Goal: Task Accomplishment & Management: Use online tool/utility

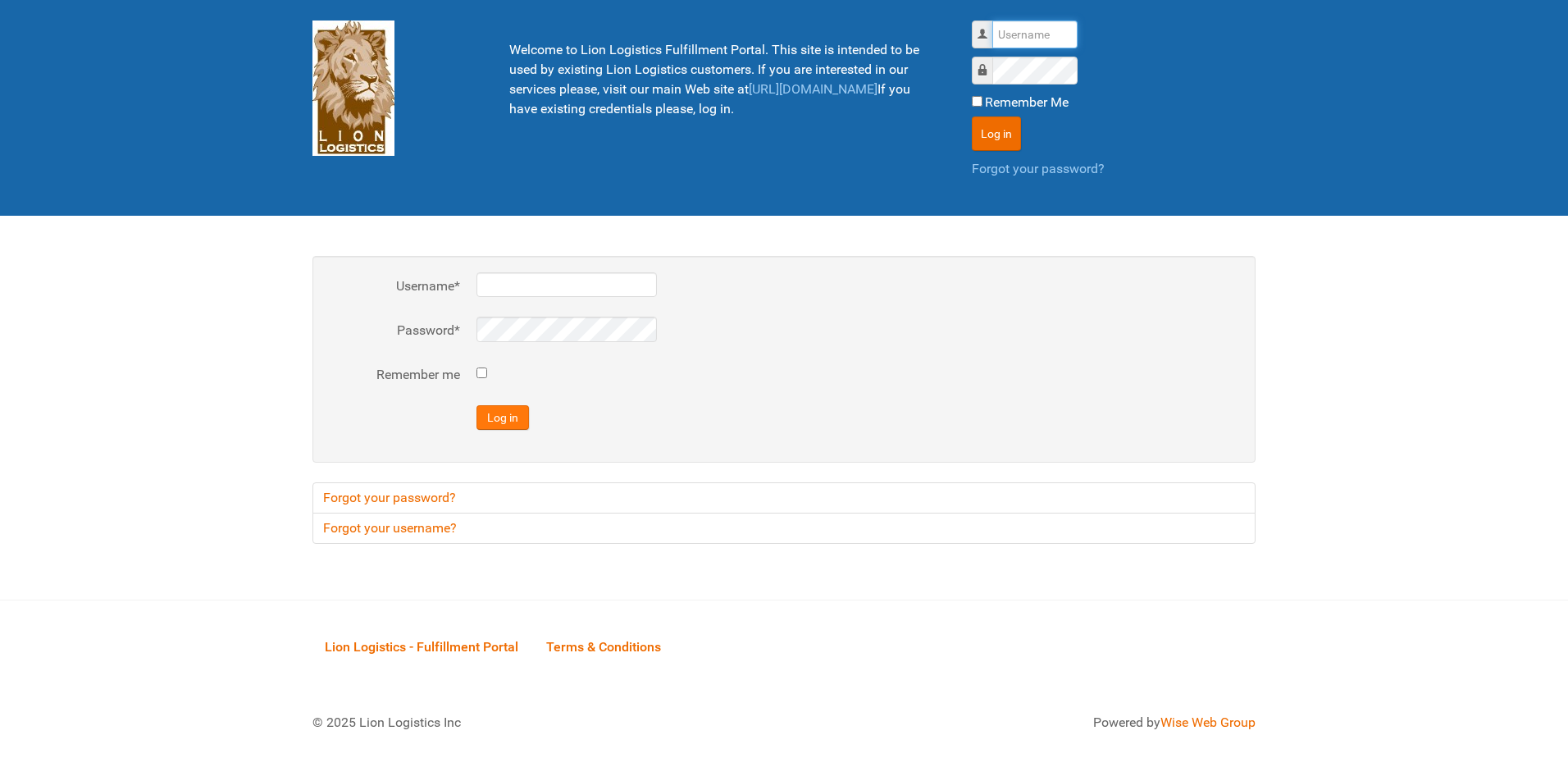
type input "al"
click at [517, 420] on button "Log in" at bounding box center [503, 418] width 53 height 25
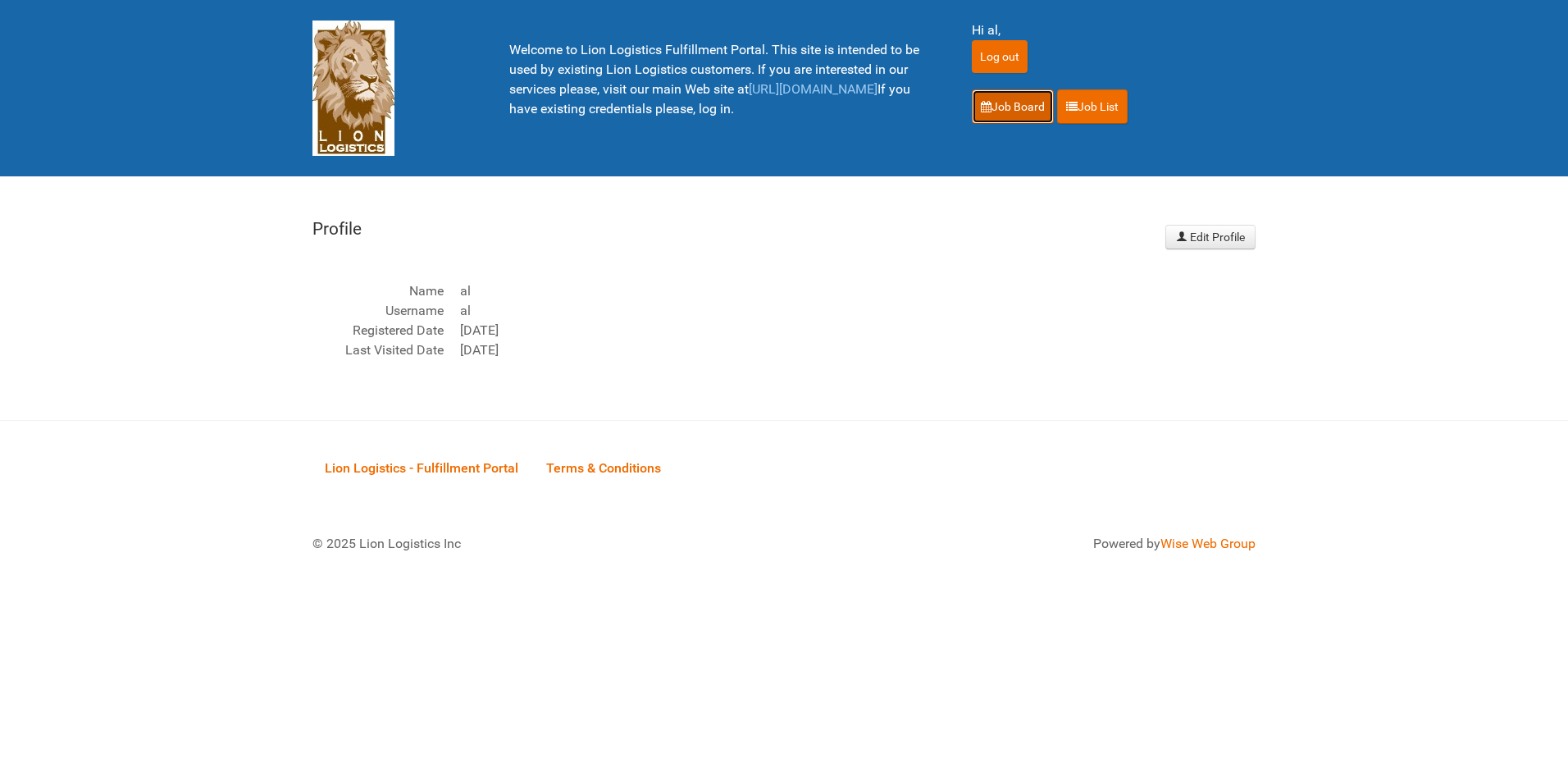
click at [1028, 107] on link "Job Board" at bounding box center [1012, 106] width 82 height 34
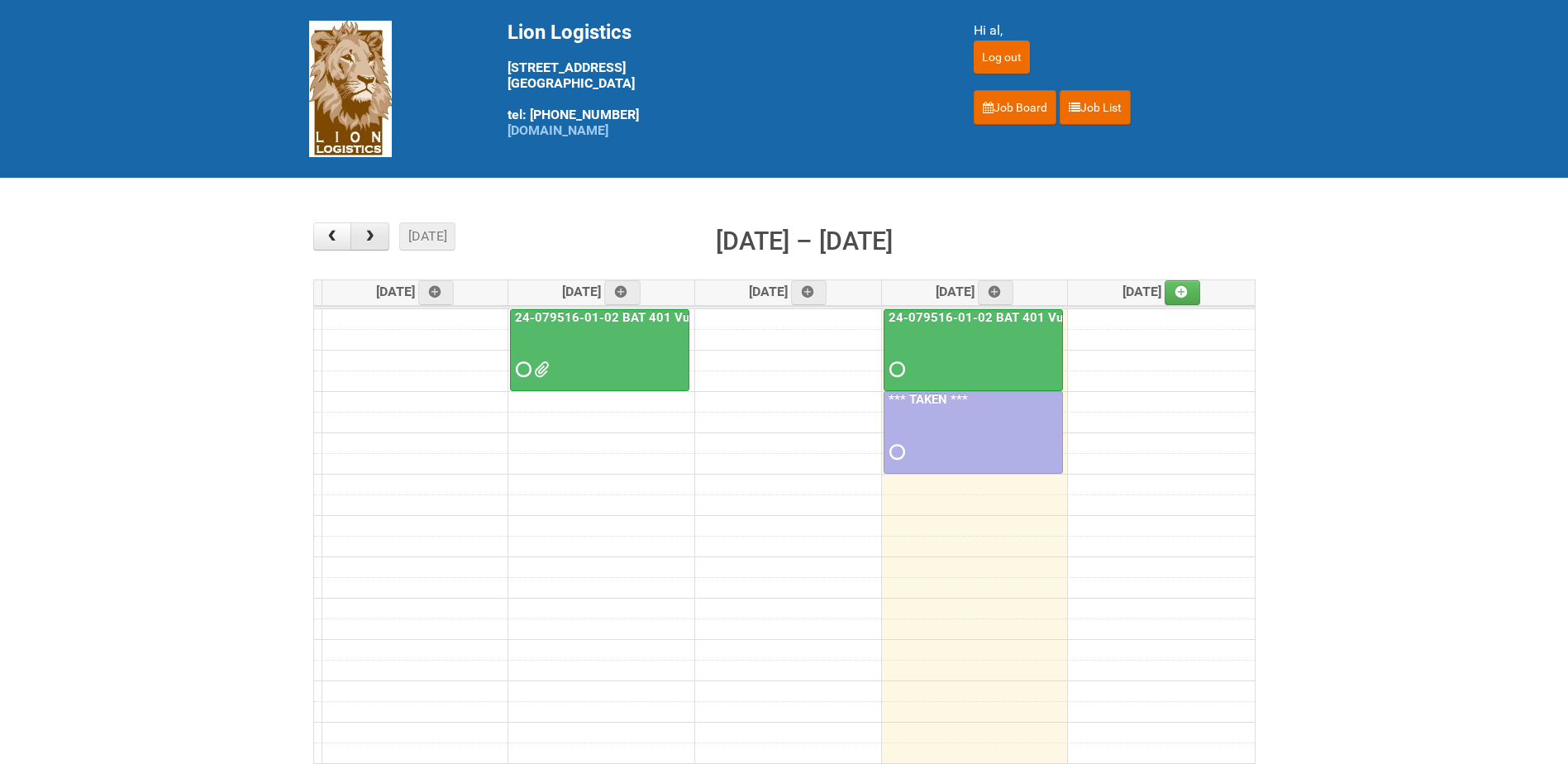
click at [365, 241] on span "button" at bounding box center [370, 236] width 16 height 13
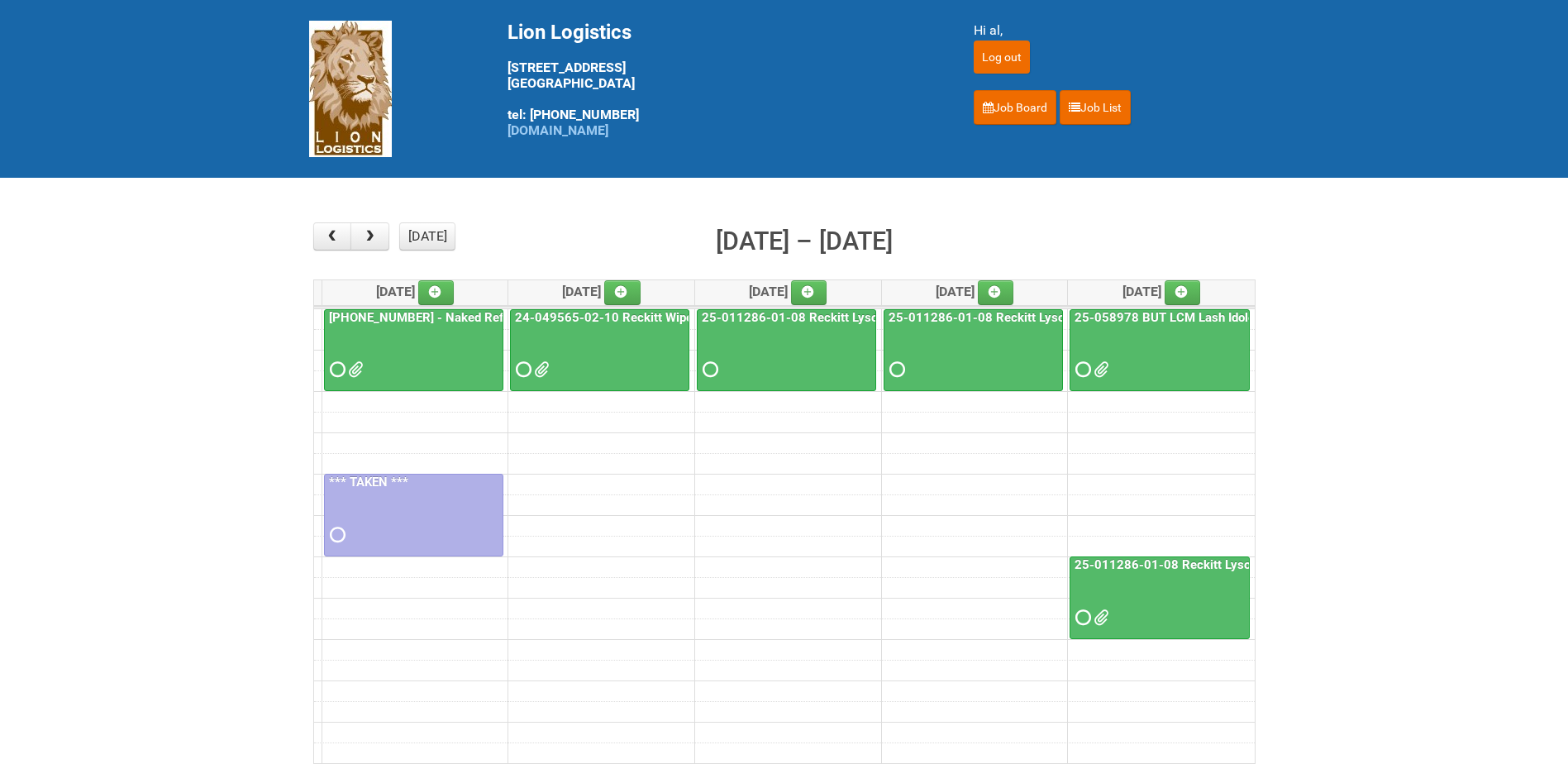
scroll to position [82, 0]
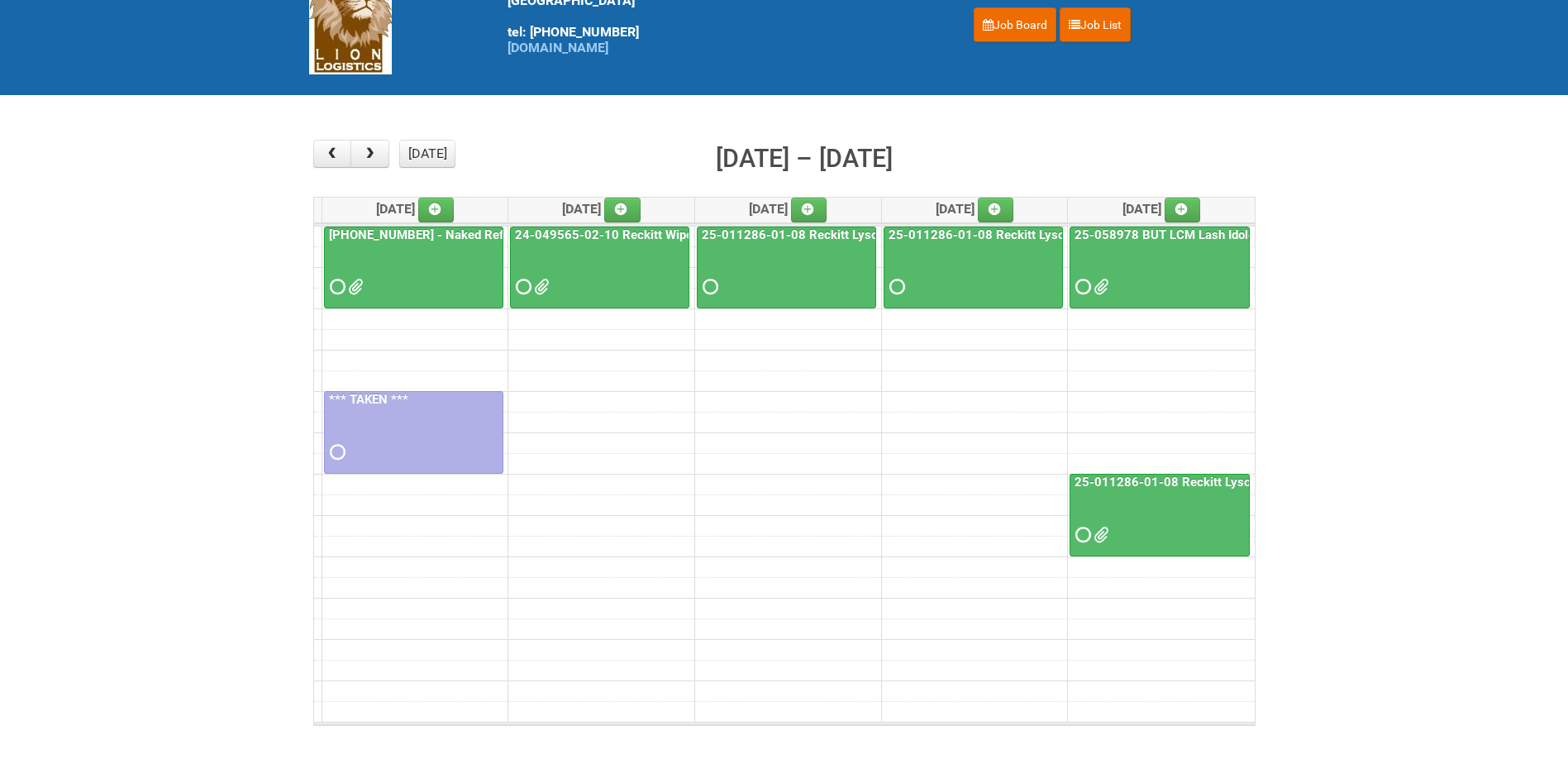
click at [427, 286] on div at bounding box center [413, 272] width 176 height 54
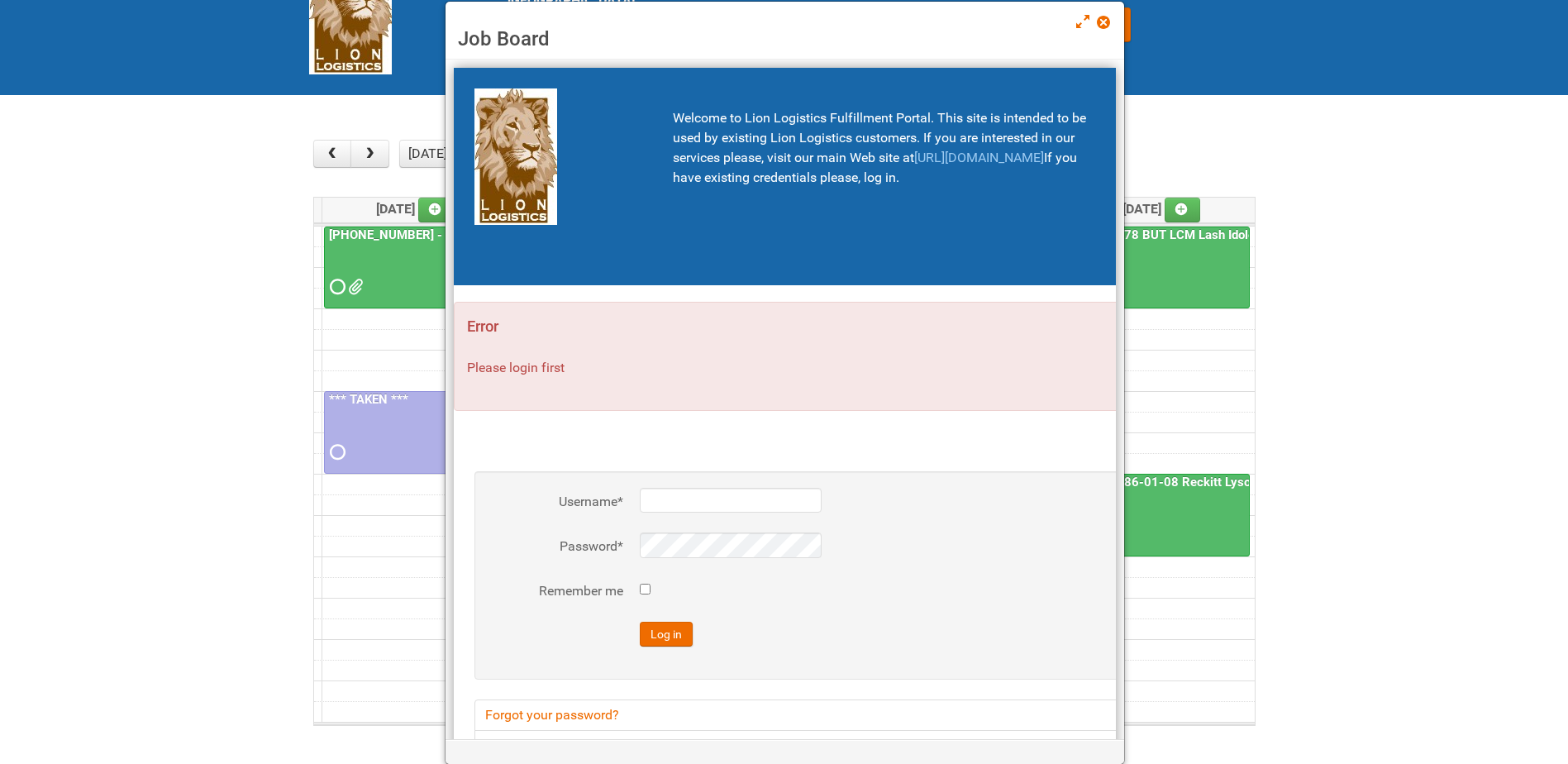
type input "al"
click at [671, 634] on button "Log in" at bounding box center [667, 634] width 53 height 25
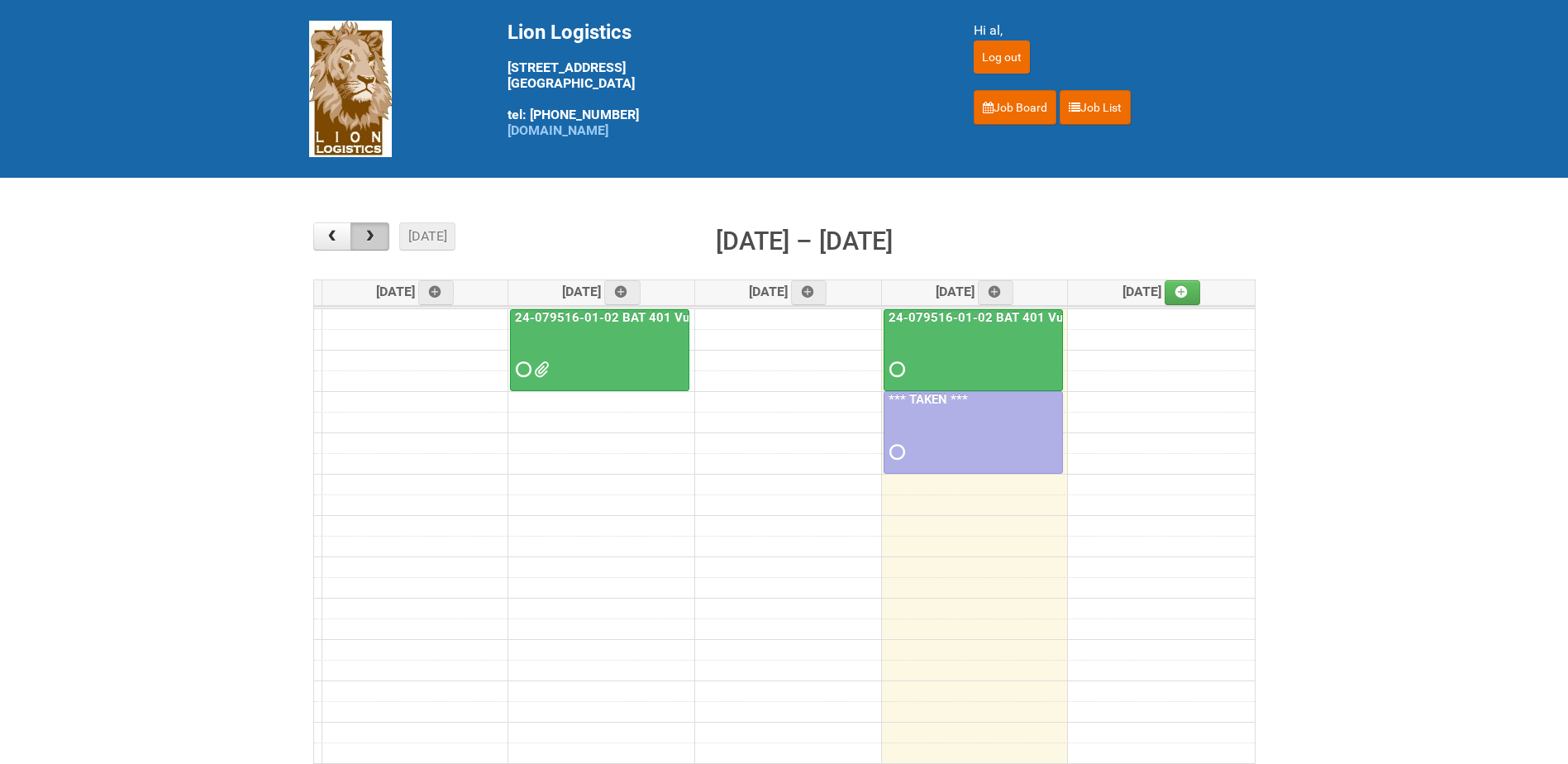
click at [374, 239] on span "button" at bounding box center [370, 236] width 16 height 13
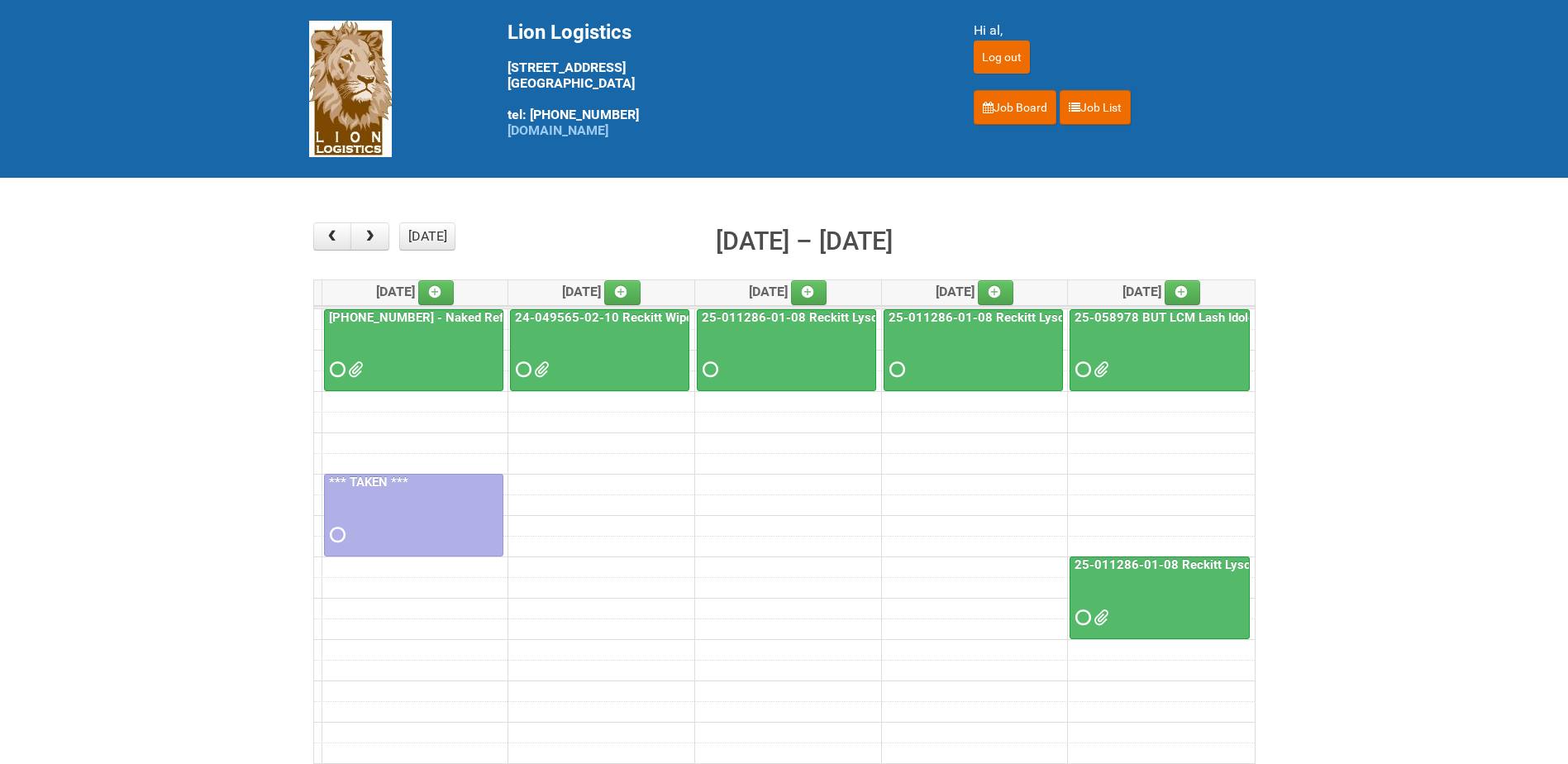
click at [433, 345] on div at bounding box center [413, 355] width 176 height 54
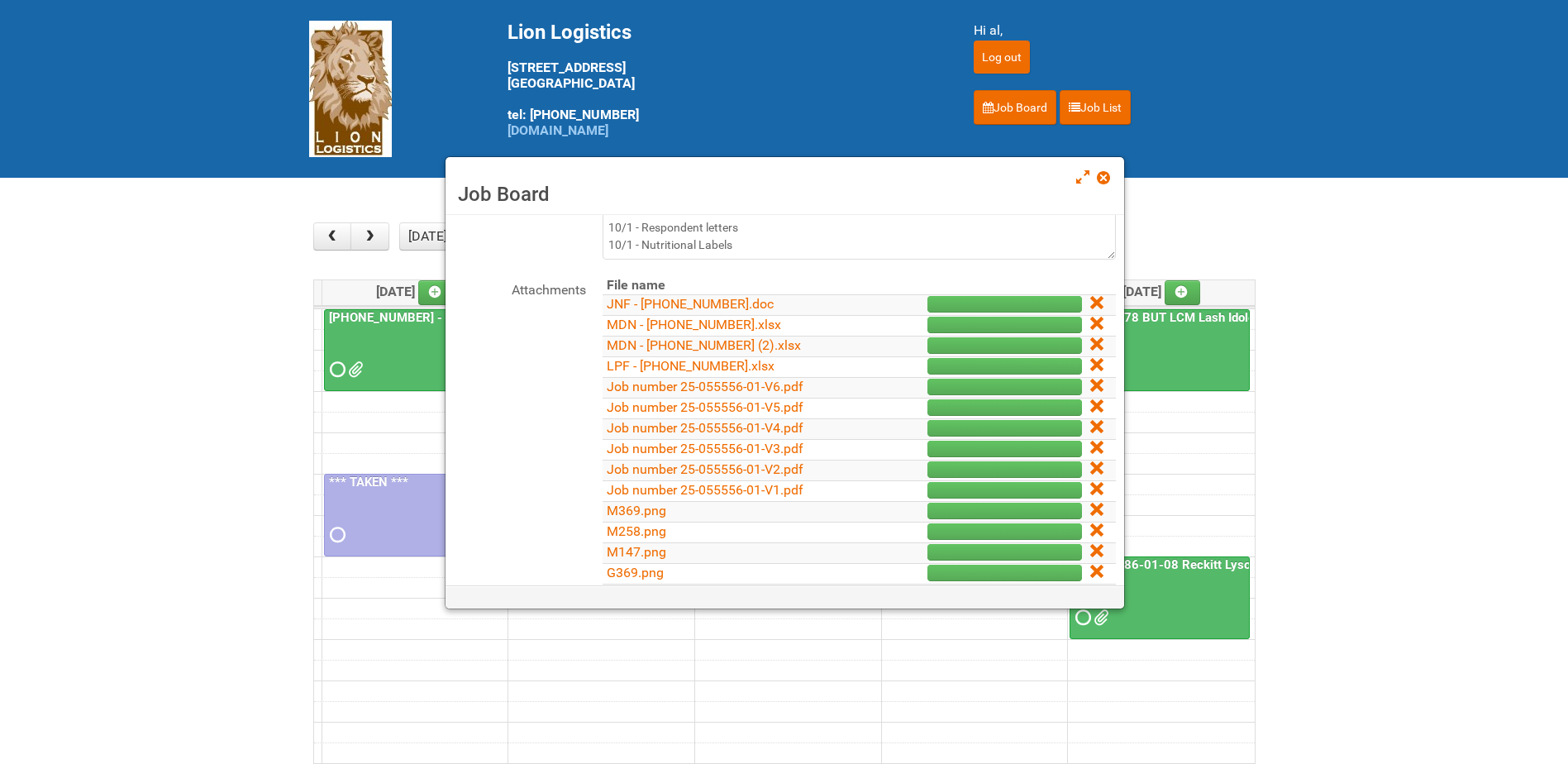
scroll to position [391, 0]
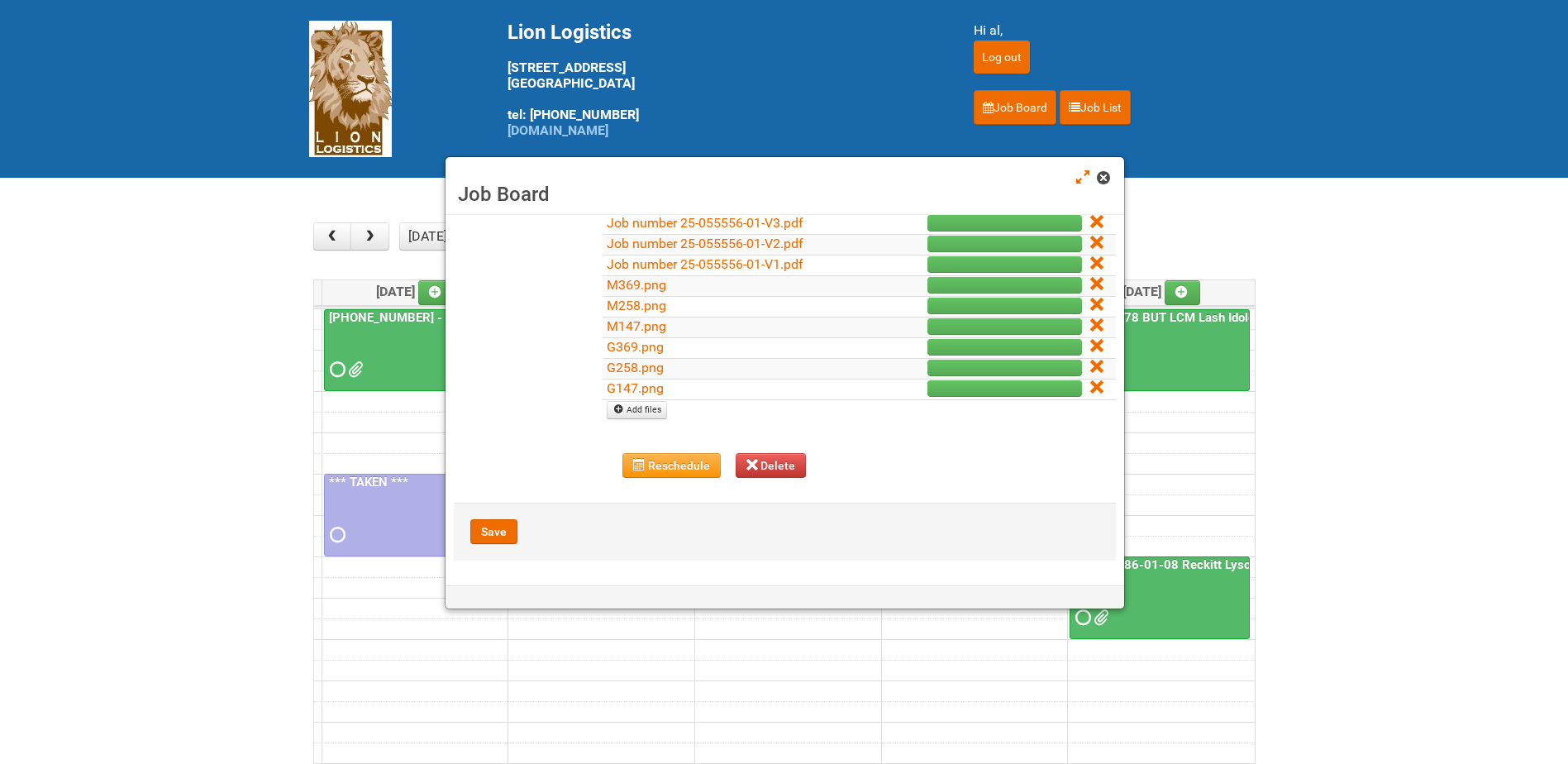
click at [1107, 174] on span at bounding box center [1103, 177] width 12 height 12
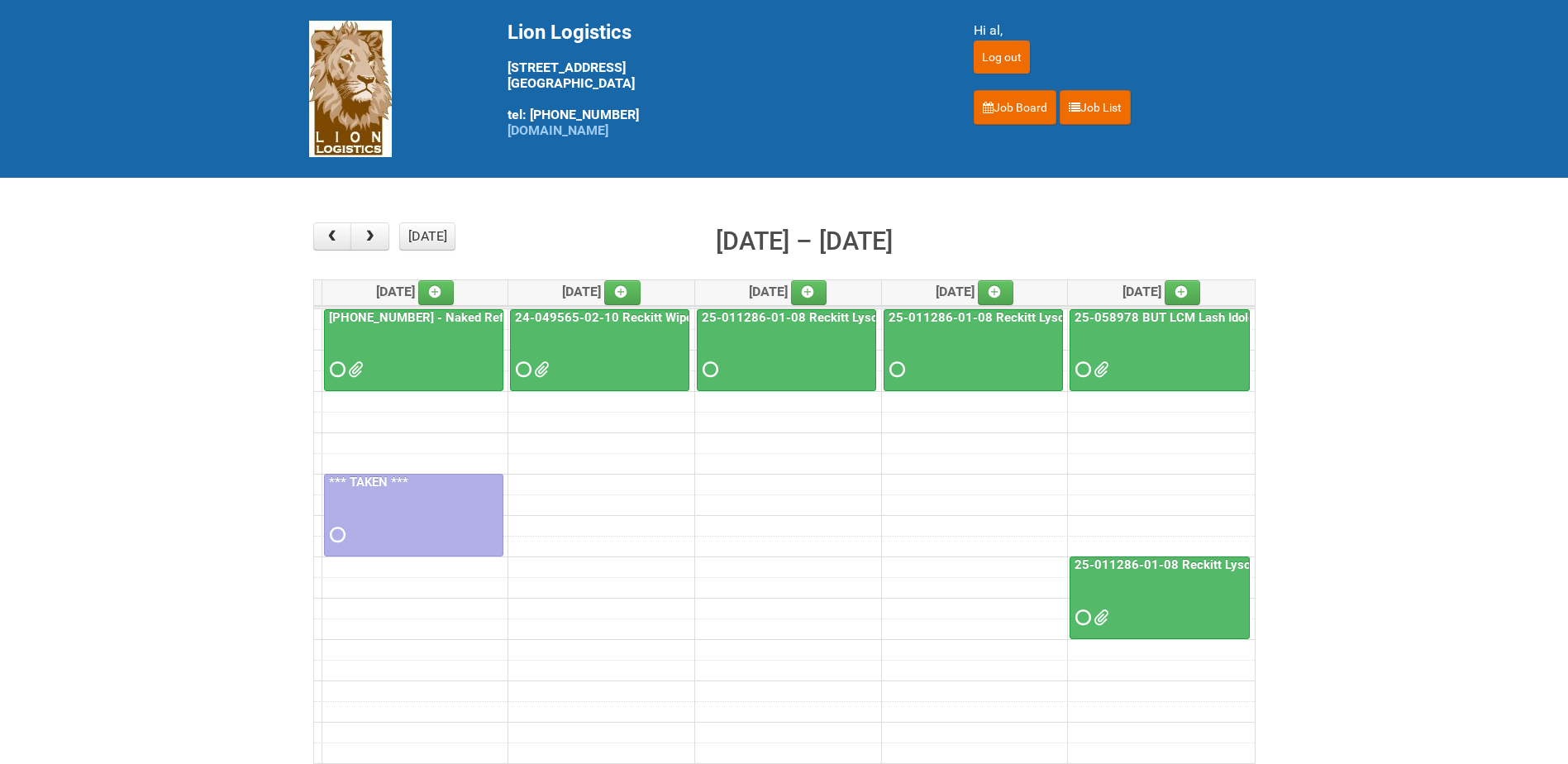
click at [546, 448] on td at bounding box center [784, 442] width 940 height 20
click at [612, 445] on td at bounding box center [784, 442] width 940 height 20
click at [452, 346] on div at bounding box center [413, 355] width 176 height 54
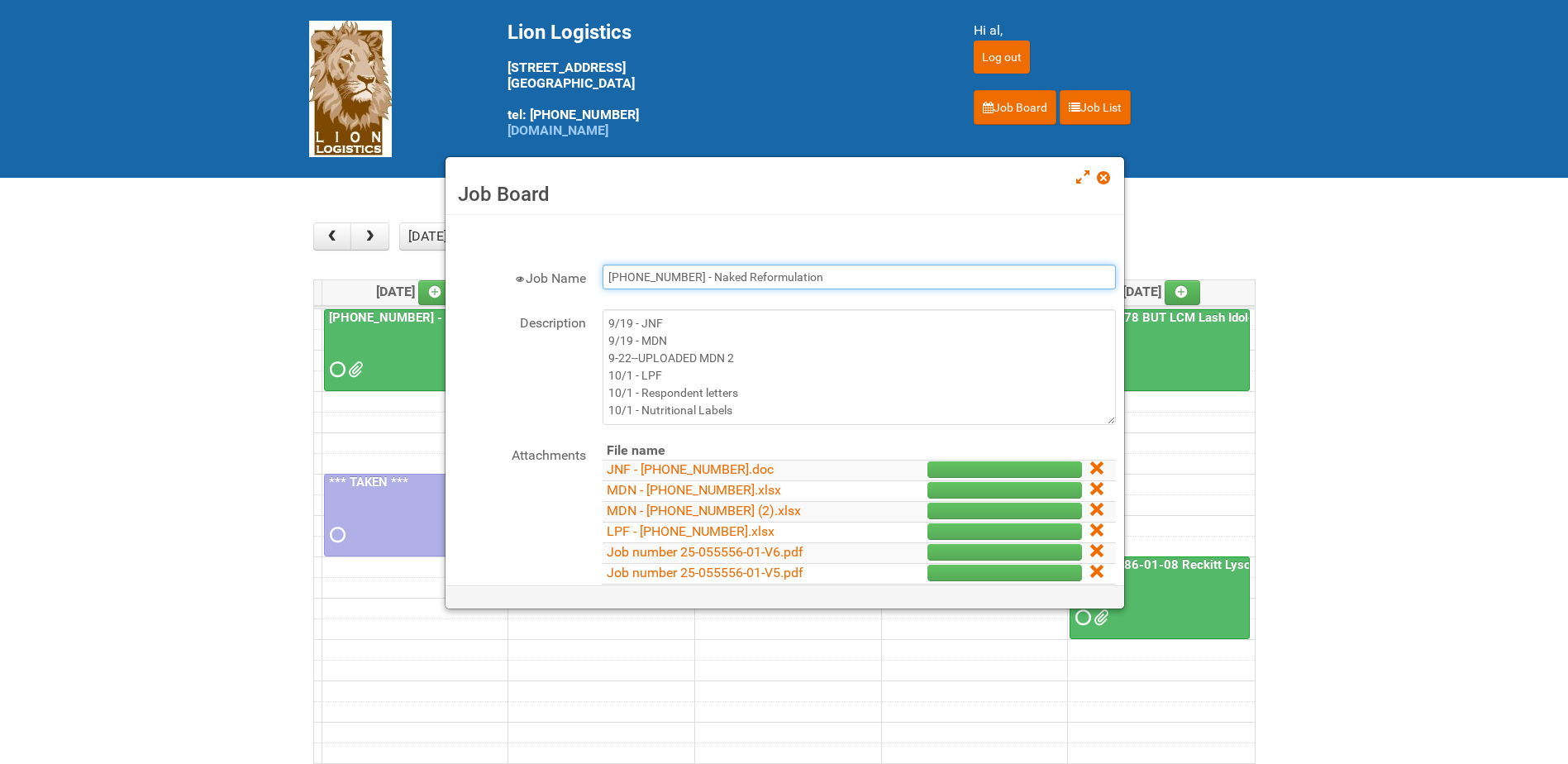
drag, startPoint x: 831, startPoint y: 276, endPoint x: 566, endPoint y: 263, distance: 265.3
click at [566, 263] on form "× Job Name 25-055556-01 - Naked Reformulation Description 9/19 - JNF 9/19 - MDN…" at bounding box center [784, 588] width 662 height 729
click at [844, 283] on input "25-055556-01 - Naked Reformulation" at bounding box center [859, 277] width 513 height 25
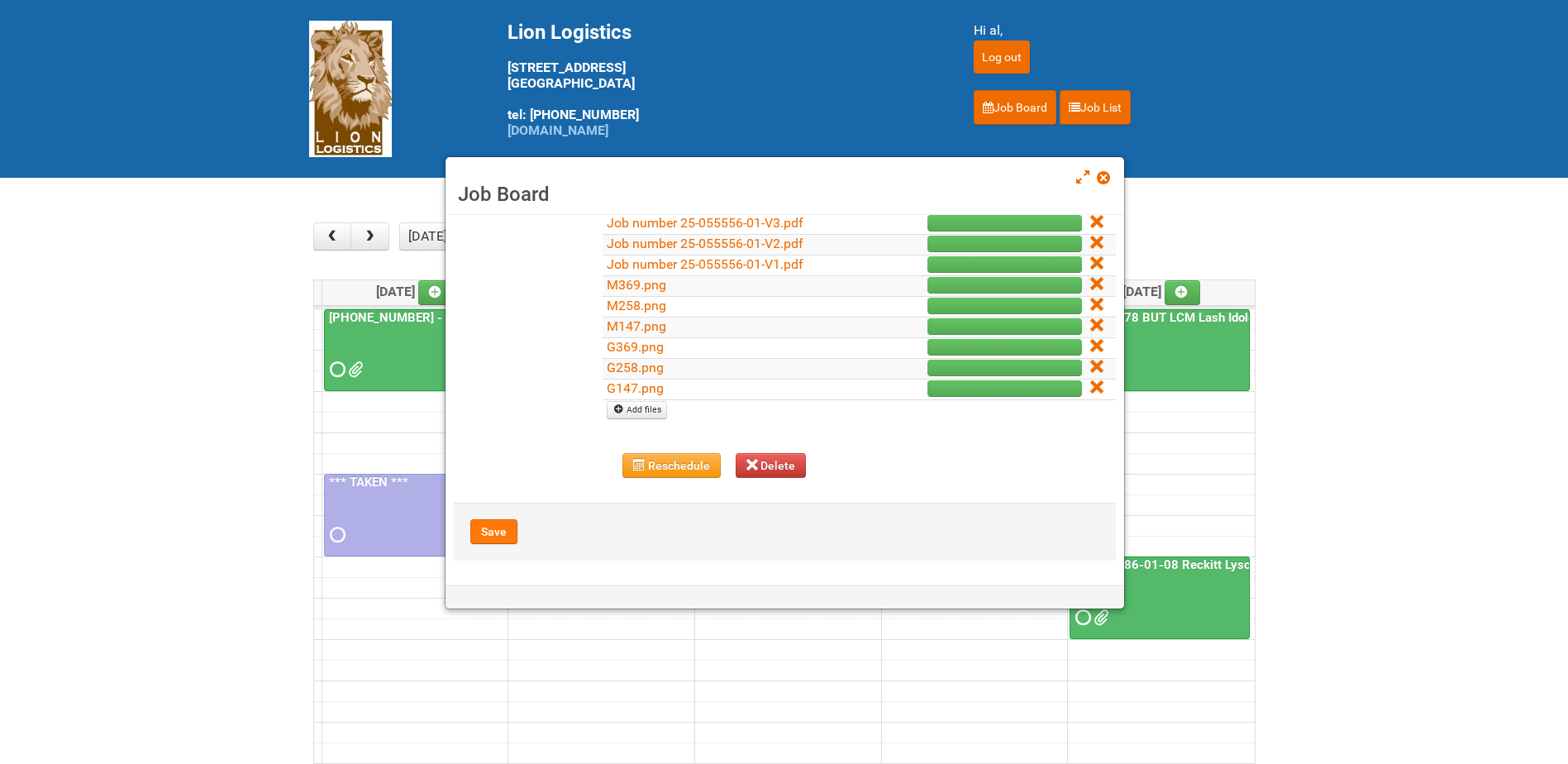
type input "25-055556-01 - Naked Reformulation Mailing 1"
click at [503, 531] on button "Save" at bounding box center [494, 532] width 47 height 25
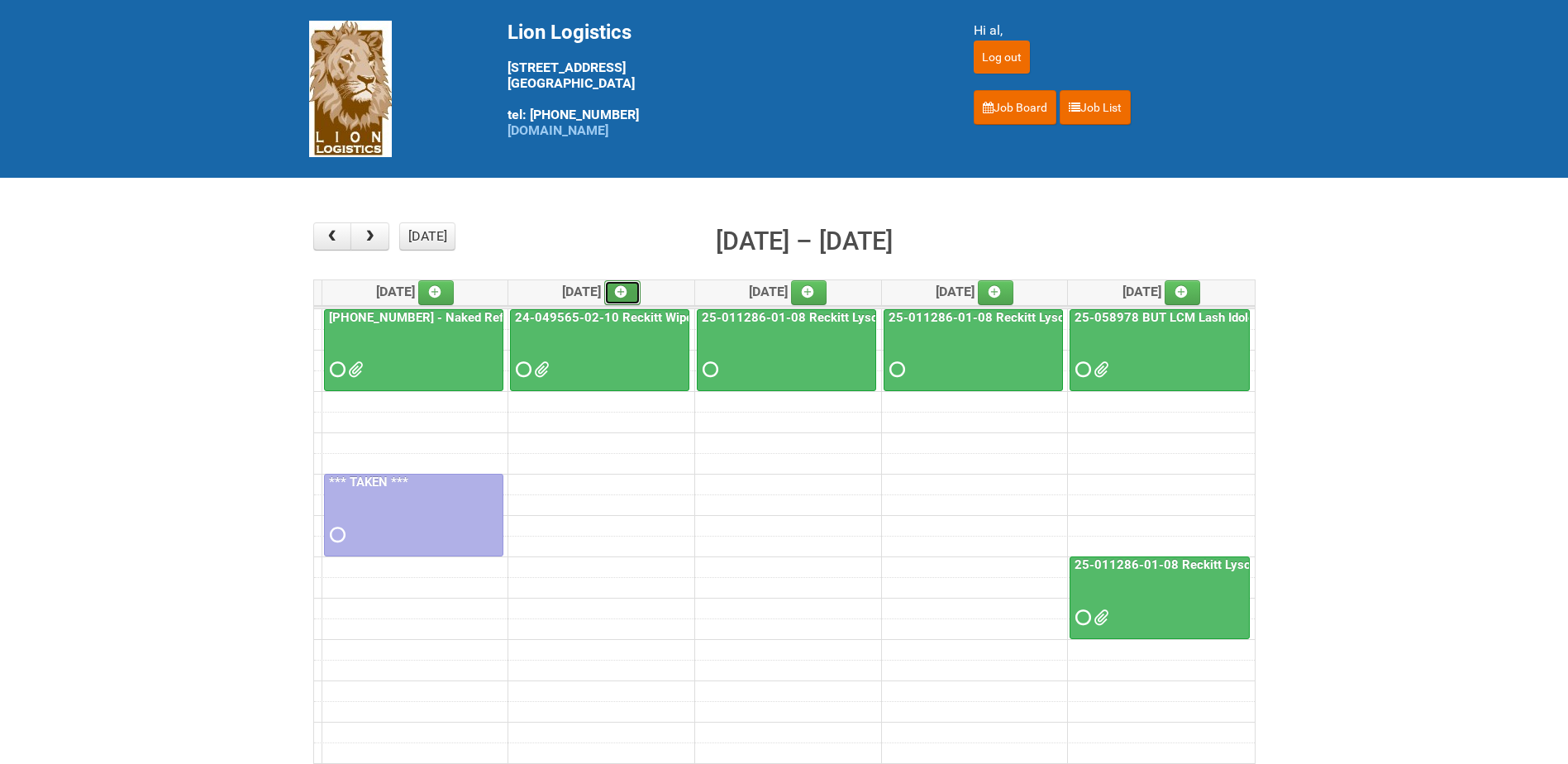
click at [627, 286] on icon at bounding box center [620, 292] width 12 height 12
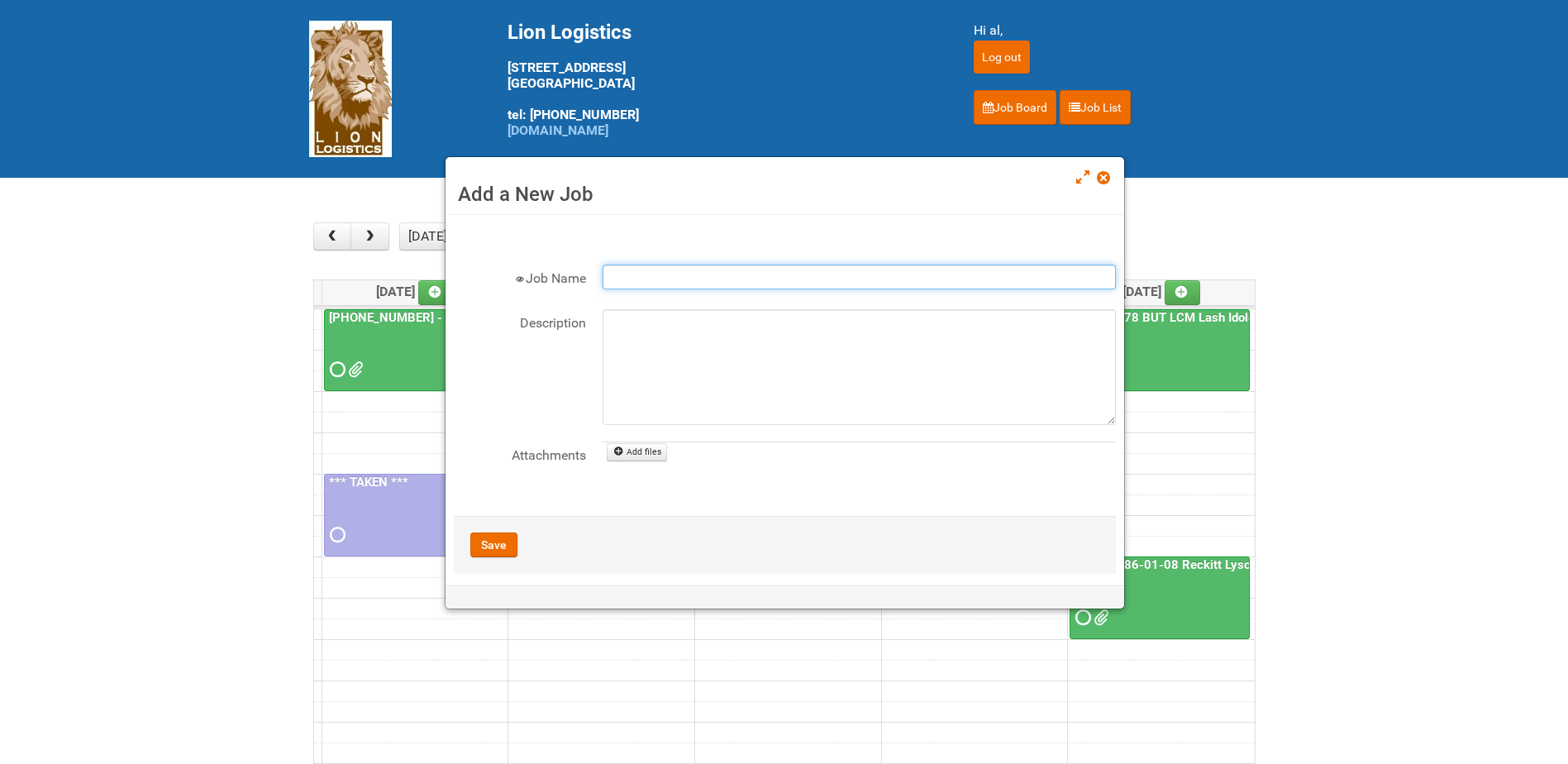
click at [627, 276] on input "Job Name" at bounding box center [859, 277] width 513 height 25
paste input "25-055556-01 - Naked Reformulation"
type input "25-055556-01 - Naked Reformulation - Mailing 2"
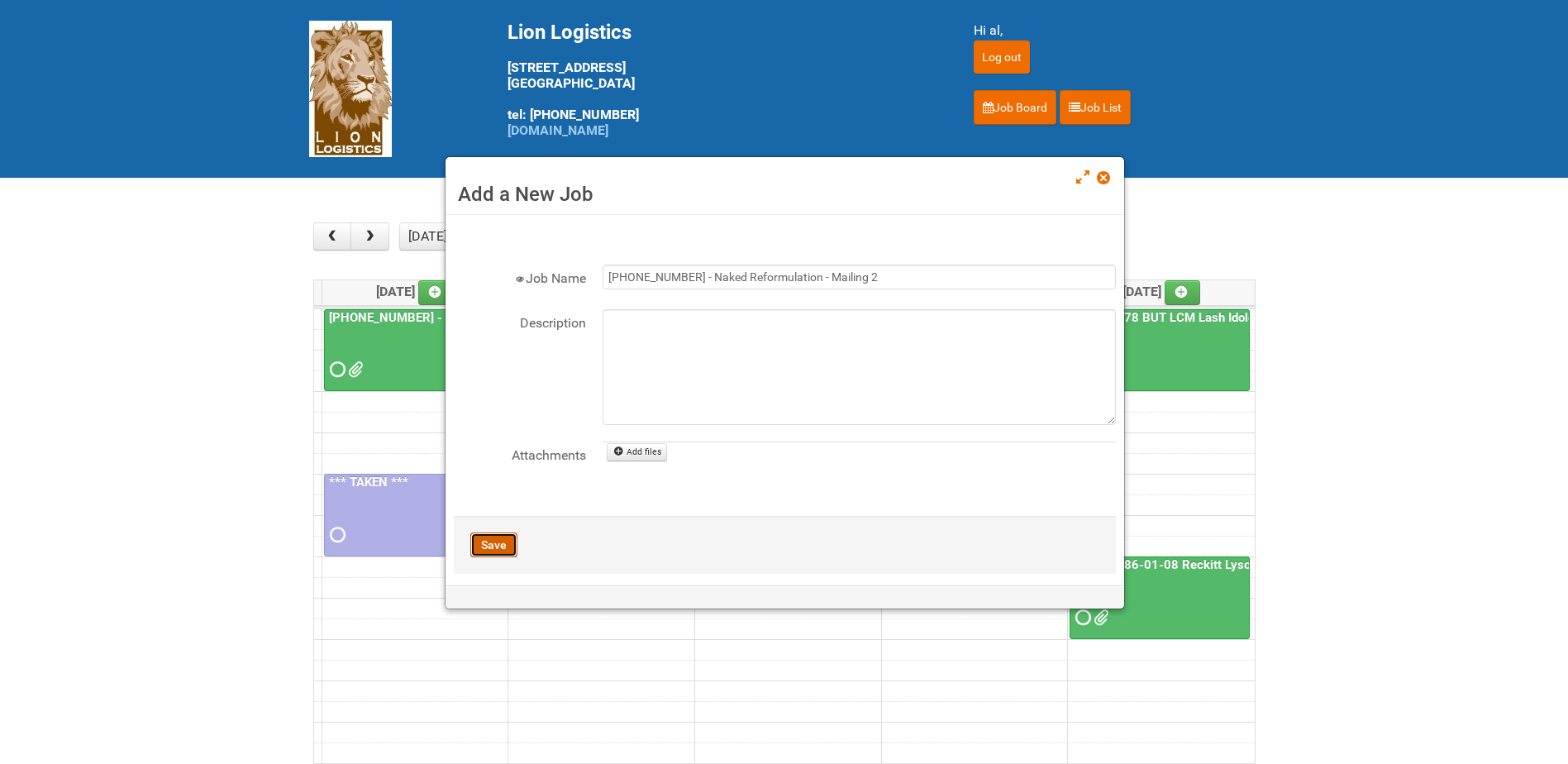
click at [506, 539] on button "Save" at bounding box center [494, 545] width 47 height 25
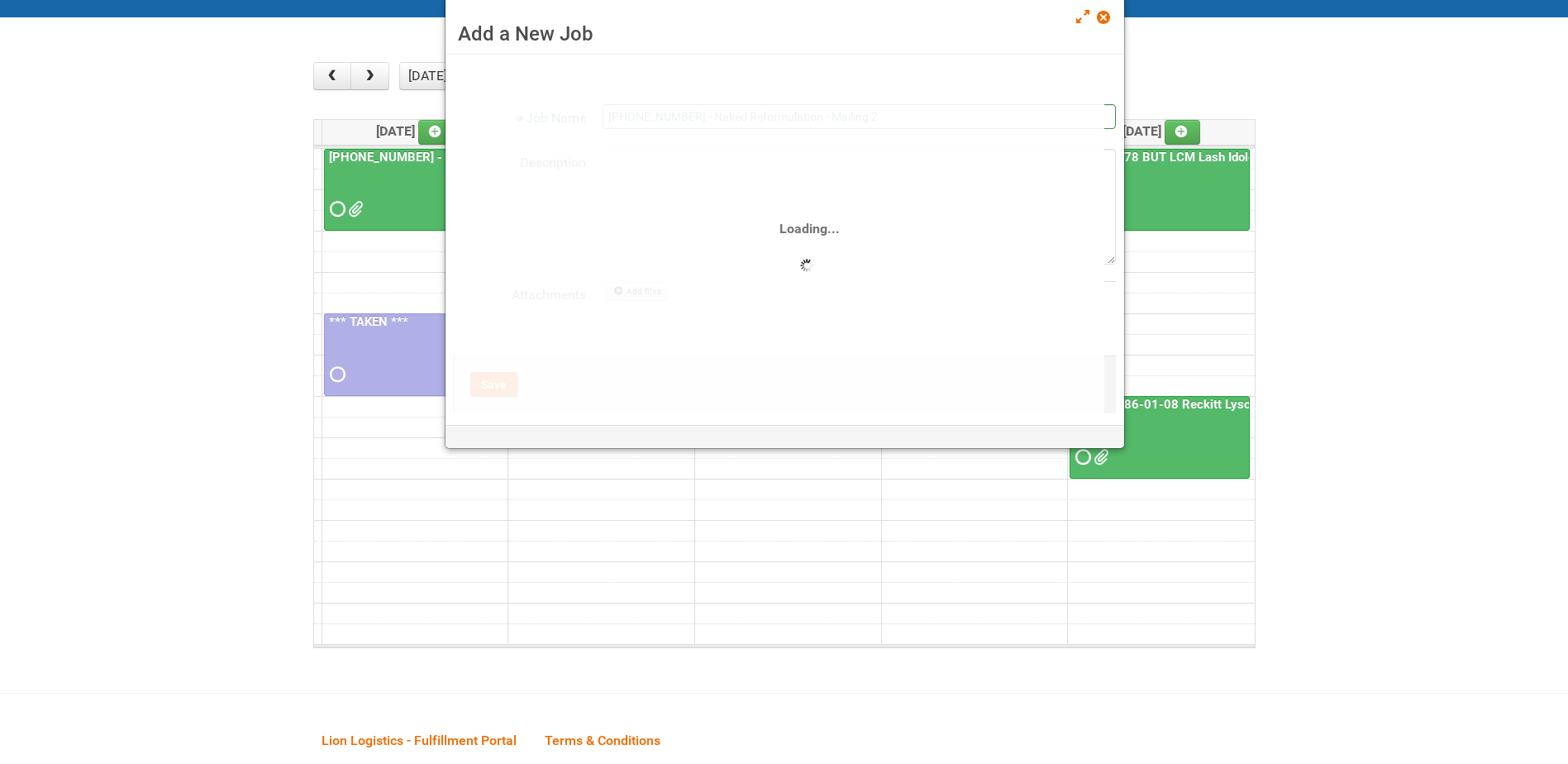
scroll to position [166, 0]
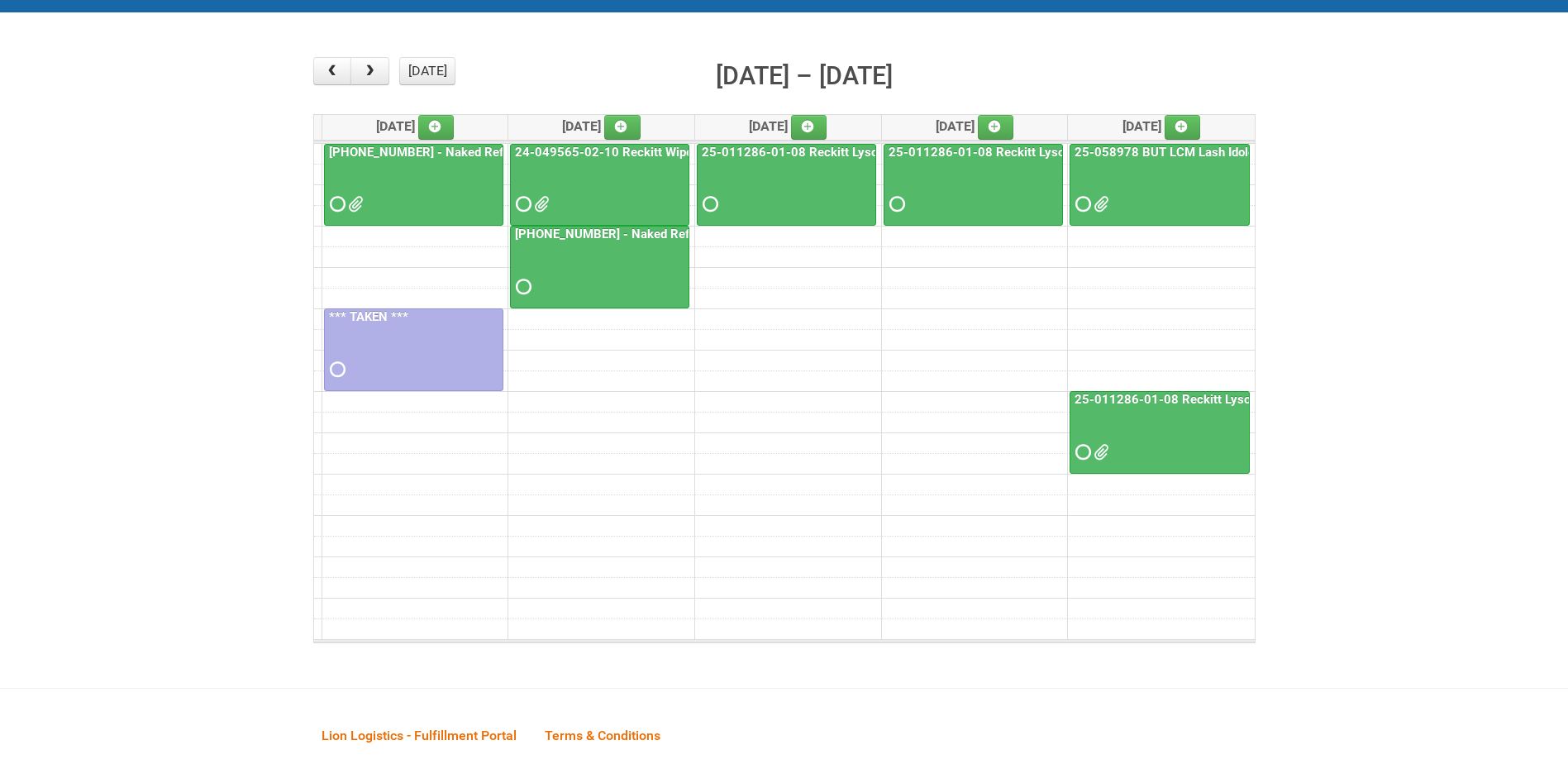
click at [431, 203] on div at bounding box center [413, 190] width 176 height 54
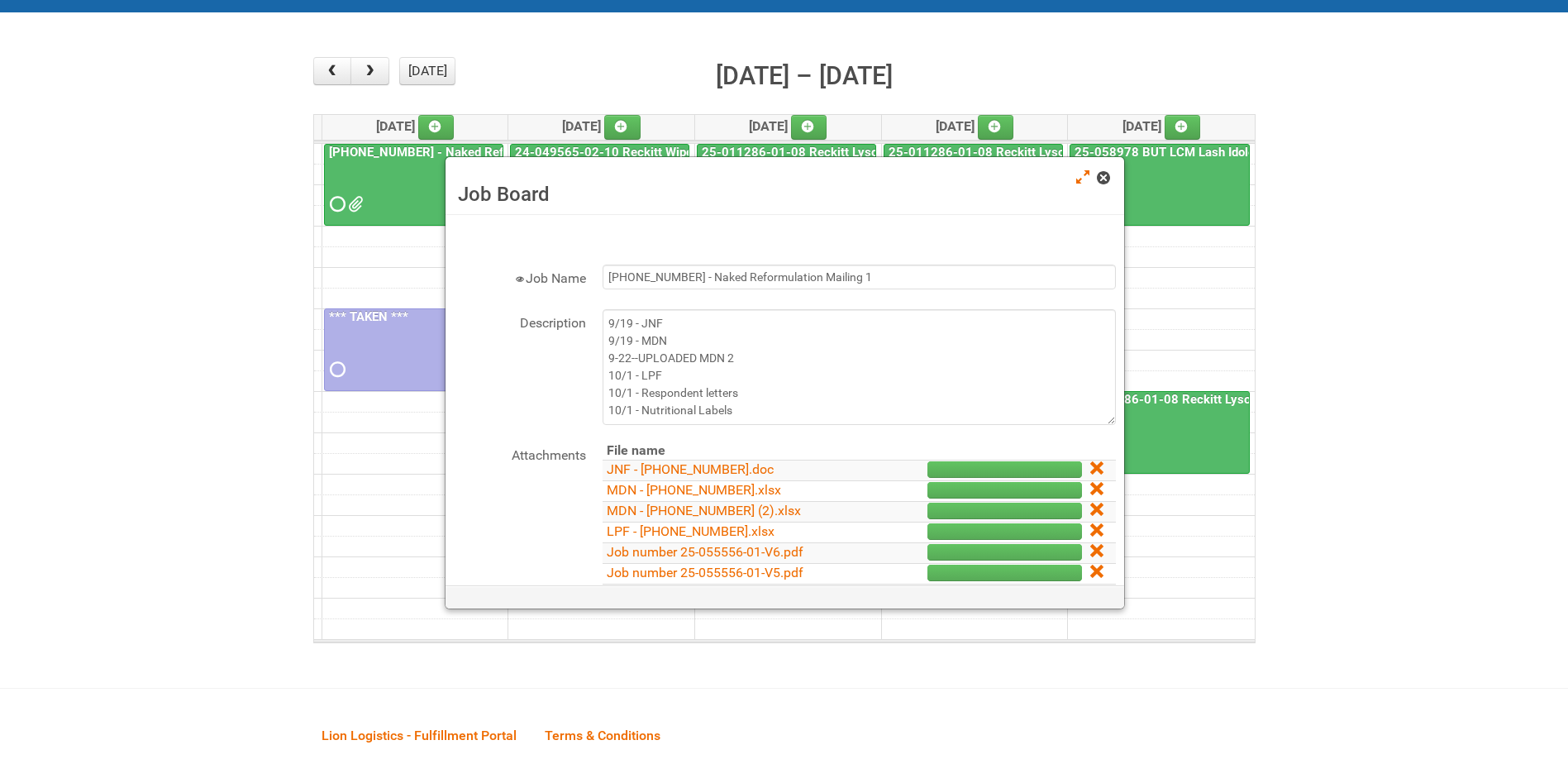
click at [1104, 188] on link at bounding box center [1104, 179] width 15 height 19
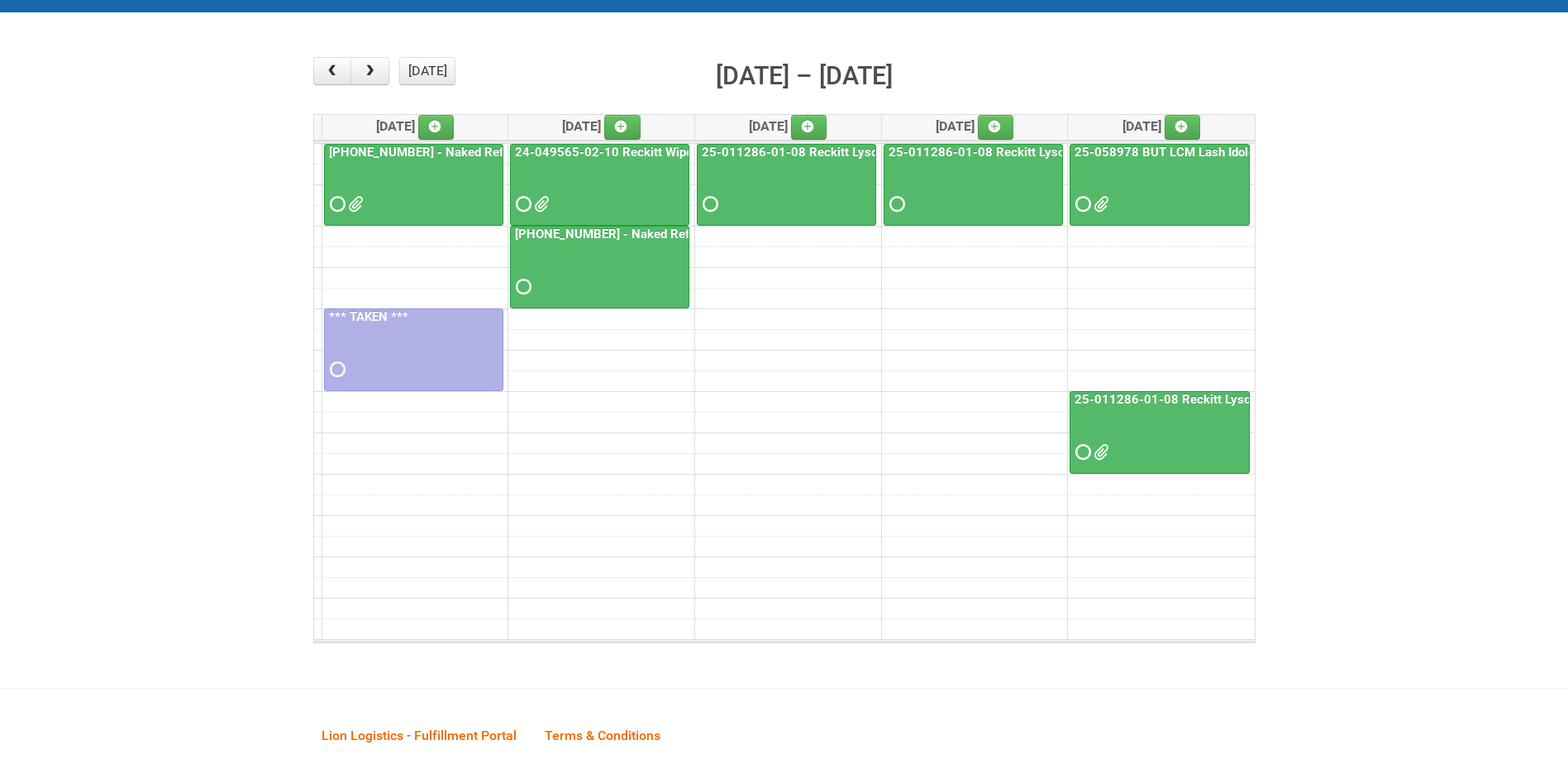
click at [1392, 238] on main "× ■ - My Jobs ■ - Other Jobs Add today month week Oct 6 – 10, 2025 Mon 10/6 Tue…" at bounding box center [784, 350] width 1568 height 675
